Goal: Feedback & Contribution: Submit feedback/report problem

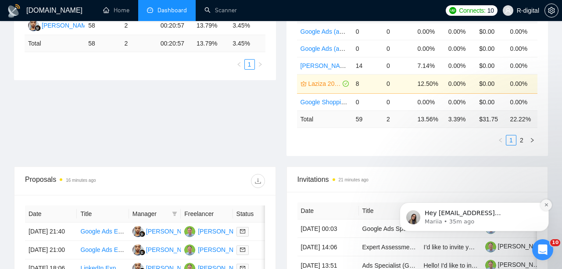
click at [545, 207] on icon "Dismiss notification" at bounding box center [546, 205] width 3 height 3
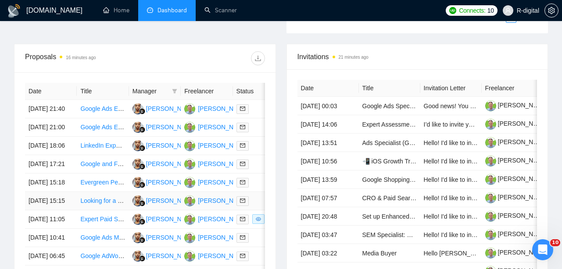
scroll to position [317, 0]
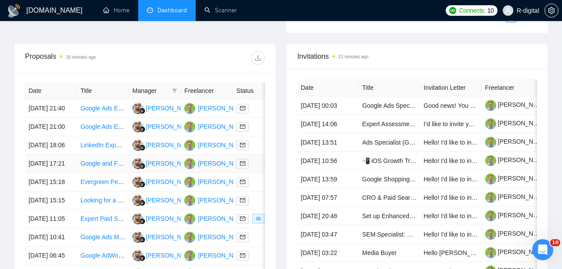
click at [99, 167] on link "Google and Facebook Advertising Specialist for ABA Business" at bounding box center [164, 163] width 169 height 7
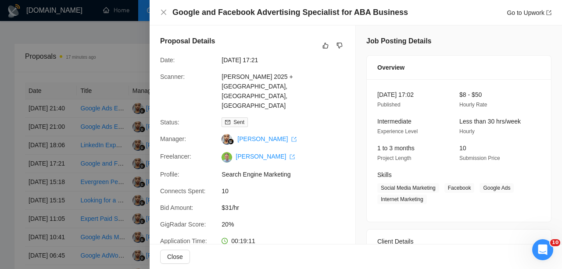
click at [390, 15] on h4 "Google and Facebook Advertising Specialist for ABA Business" at bounding box center [290, 12] width 236 height 11
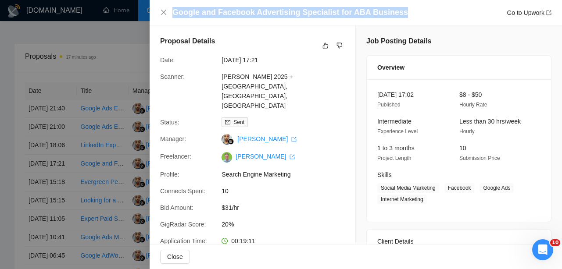
click at [390, 15] on h4 "Google and Facebook Advertising Specialist for ABA Business" at bounding box center [290, 12] width 236 height 11
copy h4 "Google and Facebook Advertising Specialist for ABA Business"
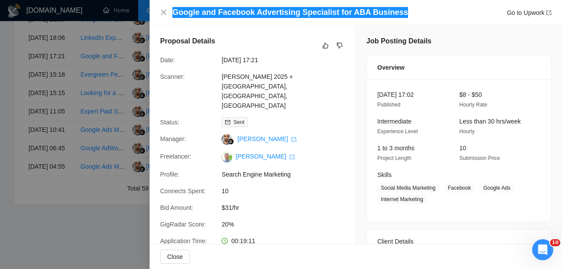
scroll to position [0, 0]
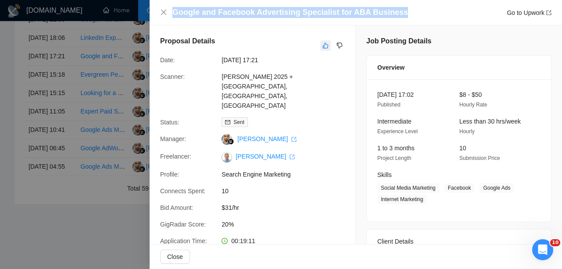
click at [326, 49] on button "button" at bounding box center [325, 45] width 11 height 11
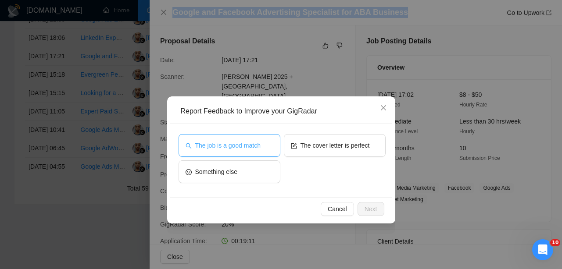
click at [246, 138] on button "The job is a good match" at bounding box center [230, 145] width 102 height 23
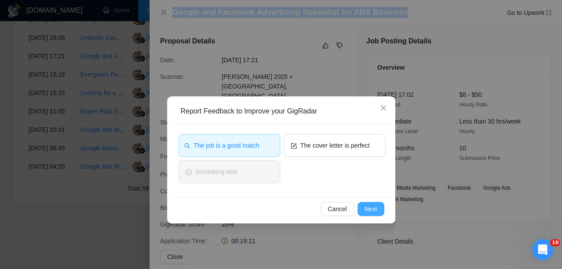
click at [367, 208] on span "Next" at bounding box center [371, 210] width 13 height 10
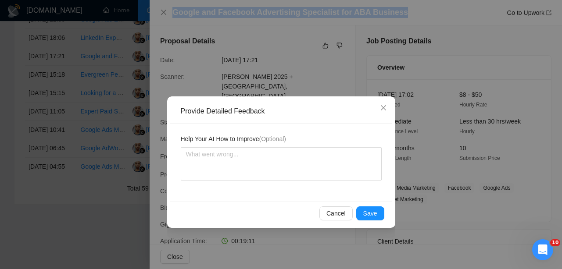
click at [367, 208] on button "Save" at bounding box center [370, 214] width 28 height 14
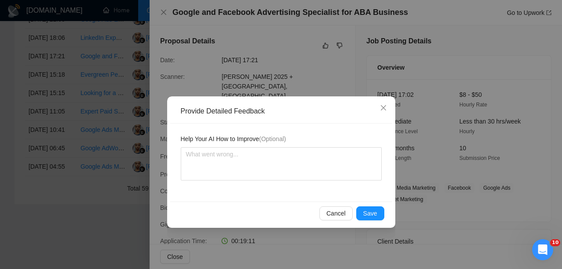
click at [367, 208] on div "Provide Detailed Feedback Help Your AI How to Improve (Optional) Cancel Save" at bounding box center [281, 134] width 562 height 269
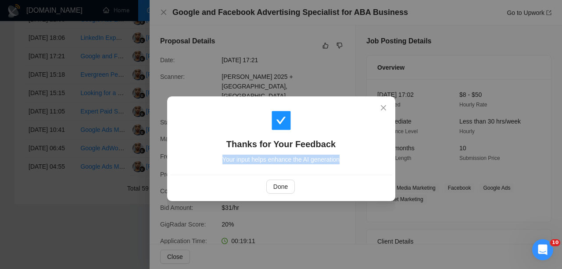
click at [367, 208] on div "Thanks for Your Feedback Your input helps enhance the AI generation Done" at bounding box center [281, 134] width 562 height 269
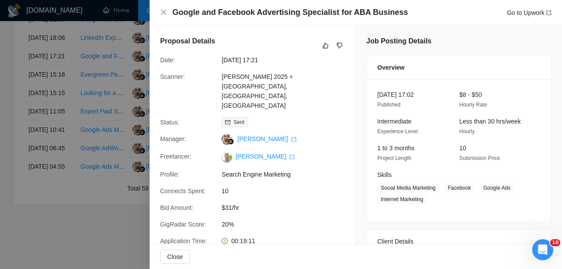
click at [56, 144] on div at bounding box center [281, 134] width 562 height 269
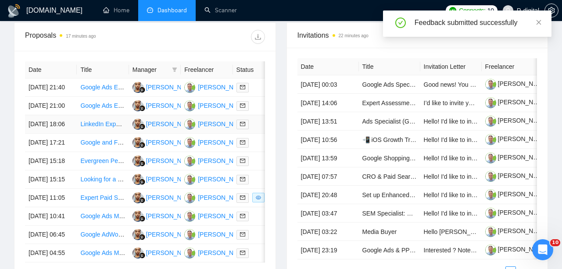
scroll to position [334, 0]
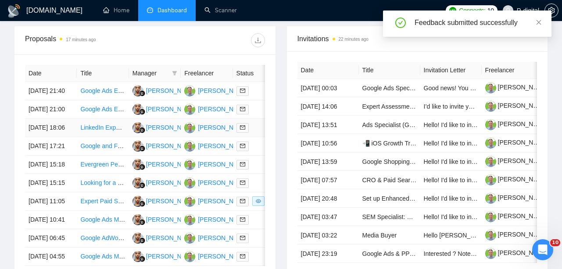
click at [95, 131] on link "LinkedIn Expert for B2B Fitness Equipment Sales" at bounding box center [147, 127] width 135 height 7
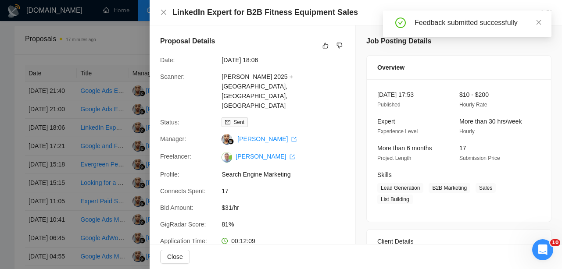
click at [293, 18] on div "LinkedIn Expert for B2B Fitness Equipment Sales Go to Upwork" at bounding box center [356, 12] width 413 height 25
click at [291, 14] on h4 "LinkedIn Expert for B2B Fitness Equipment Sales" at bounding box center [265, 12] width 186 height 11
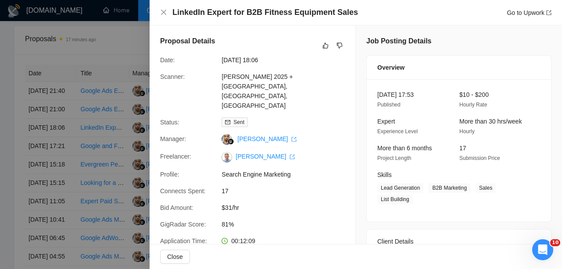
click at [341, 4] on div "LinkedIn Expert for B2B Fitness Equipment Sales Go to Upwork" at bounding box center [356, 12] width 413 height 25
click at [341, 9] on h4 "LinkedIn Expert for B2B Fitness Equipment Sales" at bounding box center [265, 12] width 186 height 11
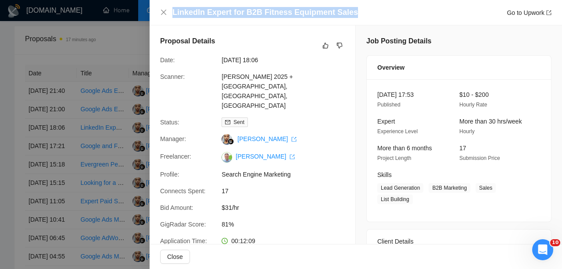
copy h4 "LinkedIn Expert for B2B Fitness Equipment Sales"
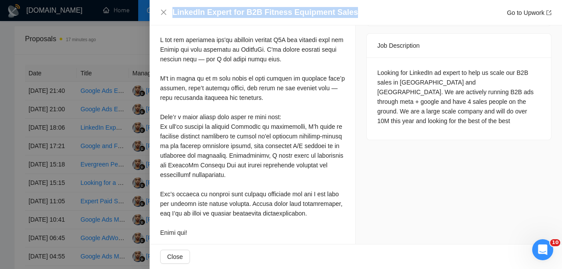
scroll to position [346, 0]
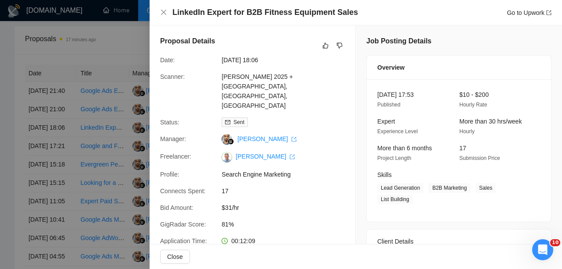
scroll to position [0, 0]
click at [326, 46] on icon "like" at bounding box center [326, 45] width 6 height 7
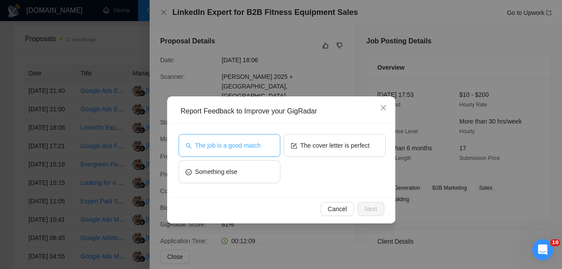
click at [261, 134] on div "The job is a good match The cover letter is perfect Something else" at bounding box center [281, 161] width 222 height 74
click at [260, 145] on span "The job is a good match" at bounding box center [227, 146] width 65 height 10
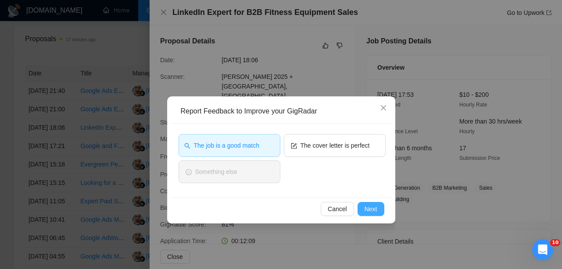
click at [377, 209] on span "Next" at bounding box center [371, 210] width 13 height 10
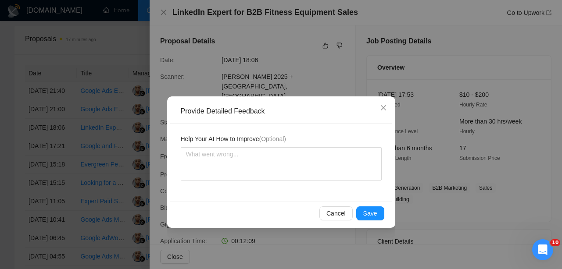
click at [377, 209] on span "Save" at bounding box center [370, 214] width 14 height 10
click at [377, 209] on div "Provide Detailed Feedback Help Your AI How to Improve (Optional) Cancel Save" at bounding box center [281, 134] width 562 height 269
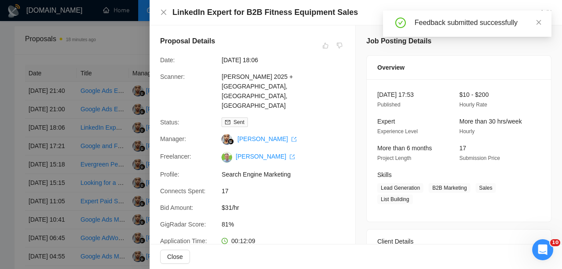
click at [88, 137] on div at bounding box center [281, 134] width 562 height 269
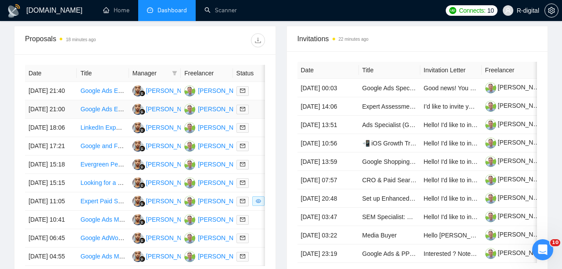
click at [97, 113] on link "Google Ads Expert for Franchise Leads" at bounding box center [133, 109] width 107 height 7
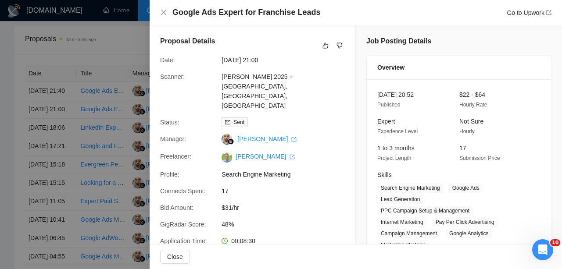
click at [244, 11] on h4 "Google Ads Expert for Franchise Leads" at bounding box center [246, 12] width 148 height 11
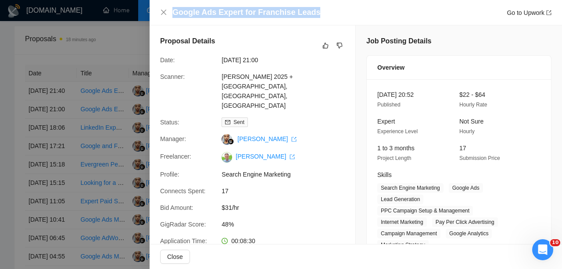
click at [244, 11] on h4 "Google Ads Expert for Franchise Leads" at bounding box center [246, 12] width 148 height 11
copy h4 "Google Ads Expert for Franchise Leads"
click at [326, 45] on icon "like" at bounding box center [326, 46] width 6 height 6
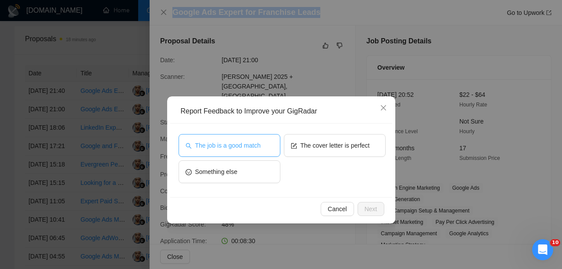
click at [269, 156] on button "The job is a good match" at bounding box center [230, 145] width 102 height 23
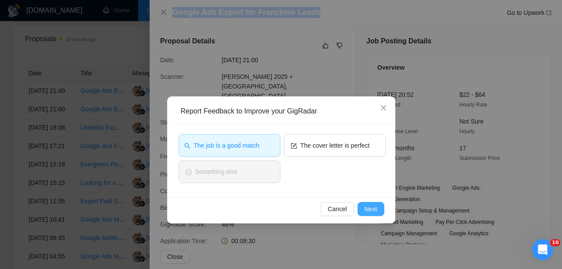
click at [369, 210] on span "Next" at bounding box center [371, 210] width 13 height 10
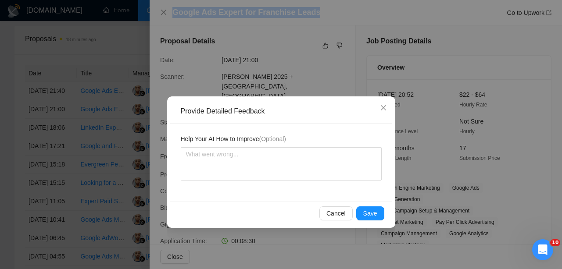
click at [369, 210] on span "Save" at bounding box center [370, 214] width 14 height 10
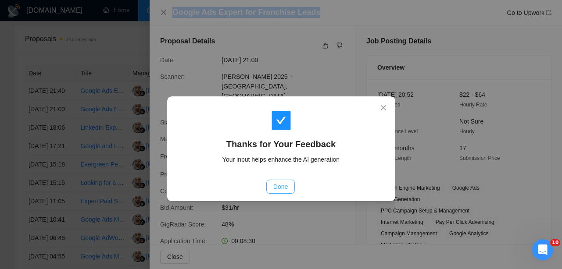
click at [288, 186] on button "Done" at bounding box center [280, 187] width 29 height 14
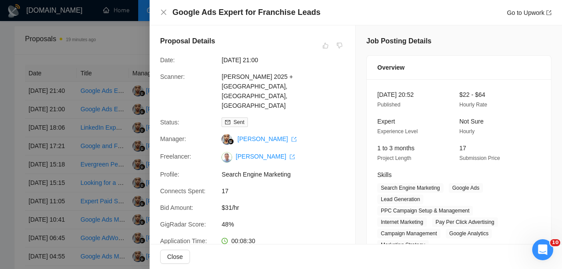
click at [144, 102] on div at bounding box center [281, 134] width 562 height 269
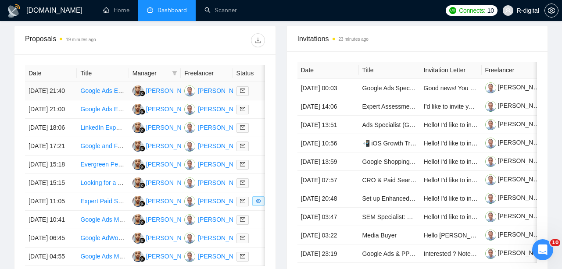
click at [92, 91] on link "Google Ads Error Fix & Digital Marketing Support" at bounding box center [146, 90] width 133 height 7
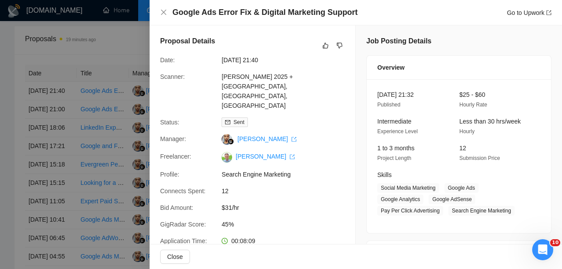
click at [292, 15] on h4 "Google Ads Error Fix & Digital Marketing Support" at bounding box center [264, 12] width 185 height 11
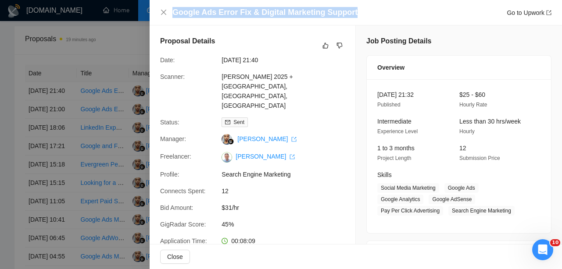
click at [292, 15] on h4 "Google Ads Error Fix & Digital Marketing Support" at bounding box center [264, 12] width 185 height 11
copy h4 "Google Ads Error Fix & Digital Marketing Support"
click at [328, 45] on icon "like" at bounding box center [326, 45] width 6 height 7
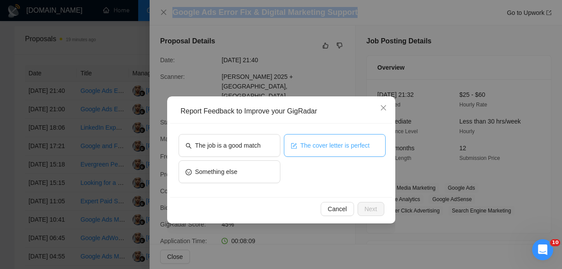
click at [291, 154] on button "The cover letter is perfect" at bounding box center [335, 145] width 102 height 23
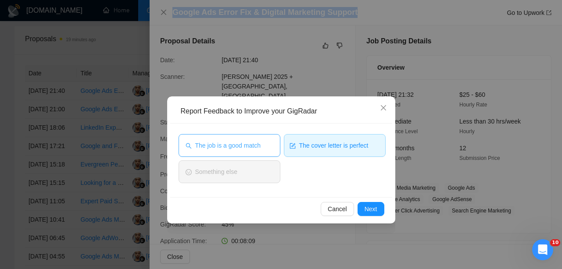
click at [259, 144] on span "The job is a good match" at bounding box center [227, 146] width 65 height 10
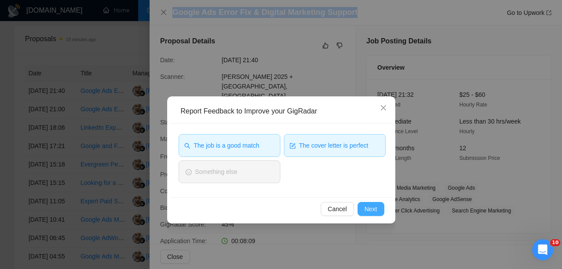
click at [366, 210] on span "Next" at bounding box center [371, 210] width 13 height 10
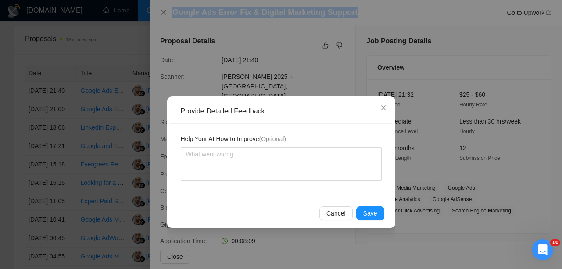
click at [366, 210] on span "Save" at bounding box center [370, 214] width 14 height 10
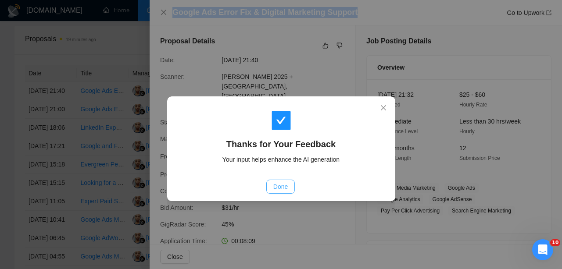
click at [288, 184] on button "Done" at bounding box center [280, 187] width 29 height 14
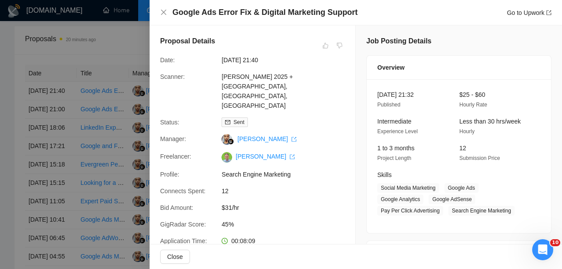
click at [55, 119] on div at bounding box center [281, 134] width 562 height 269
